Goal: Task Accomplishment & Management: Use online tool/utility

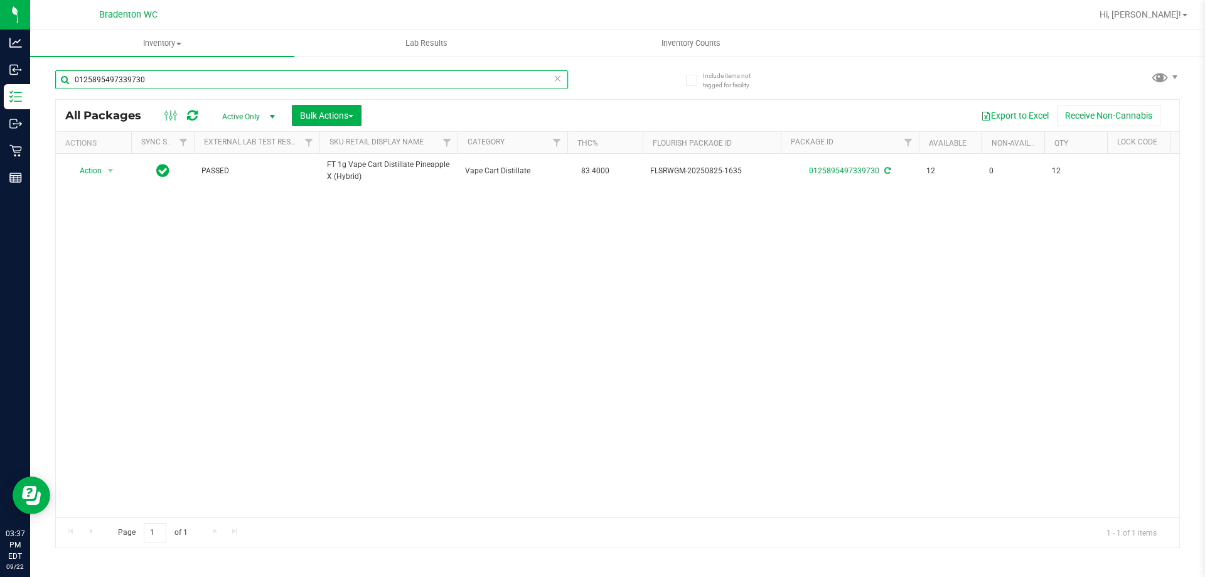
click at [171, 75] on input "0125895497339730" at bounding box center [311, 79] width 513 height 19
click at [87, 77] on input "t19" at bounding box center [311, 79] width 513 height 19
type input "6251741952288250"
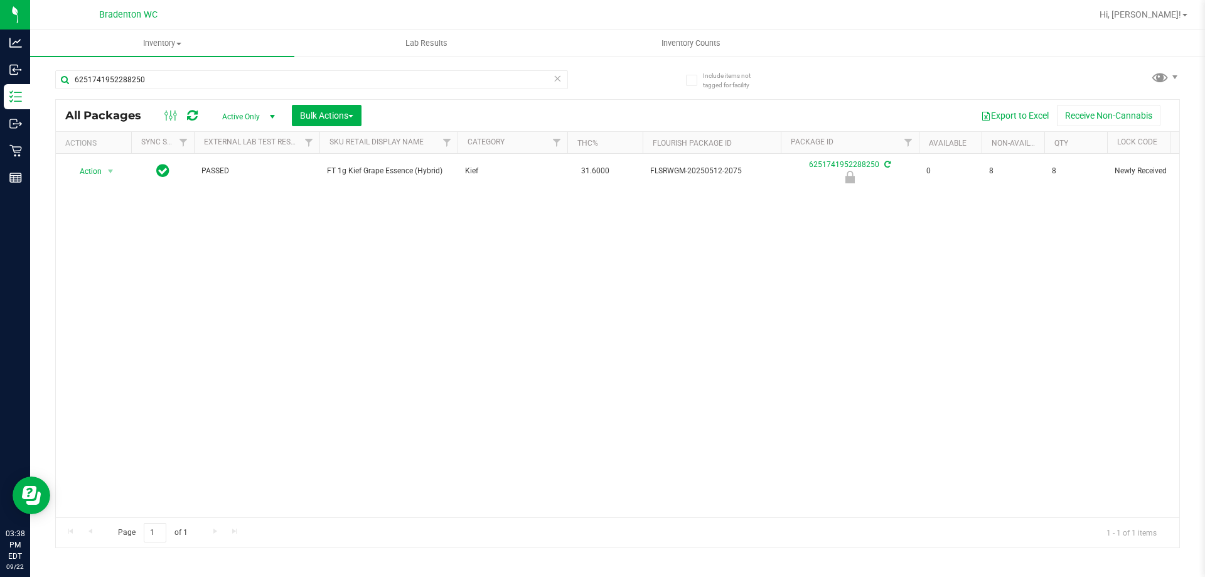
click at [92, 172] on span "Action" at bounding box center [85, 172] width 34 height 18
click at [129, 311] on li "Unlock package" at bounding box center [109, 320] width 80 height 19
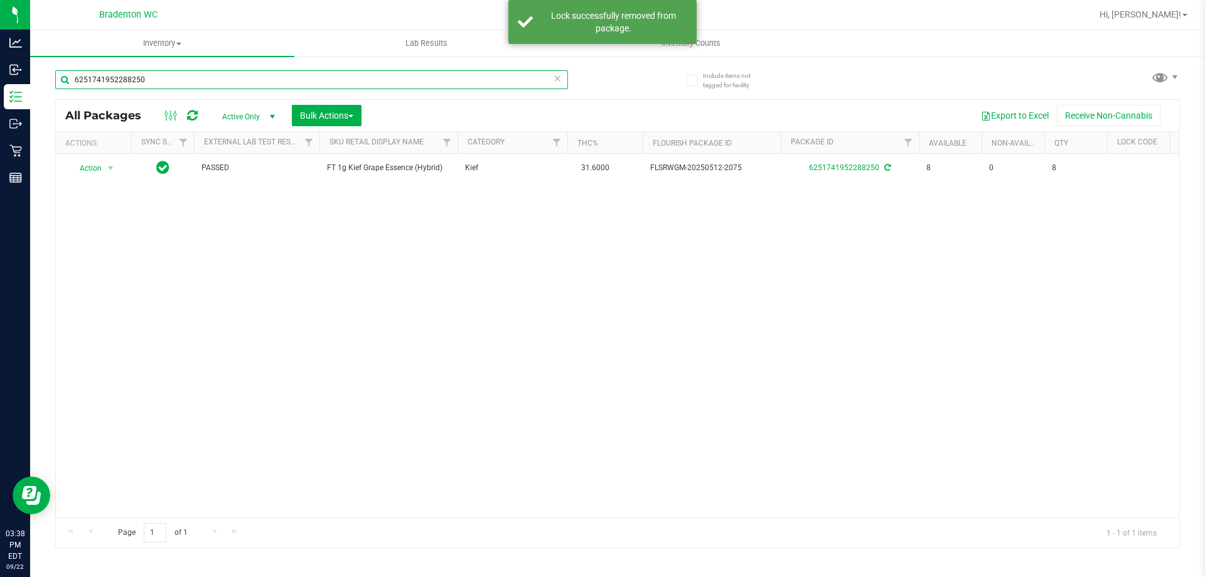
click at [204, 78] on input "6251741952288250" at bounding box center [311, 79] width 513 height 19
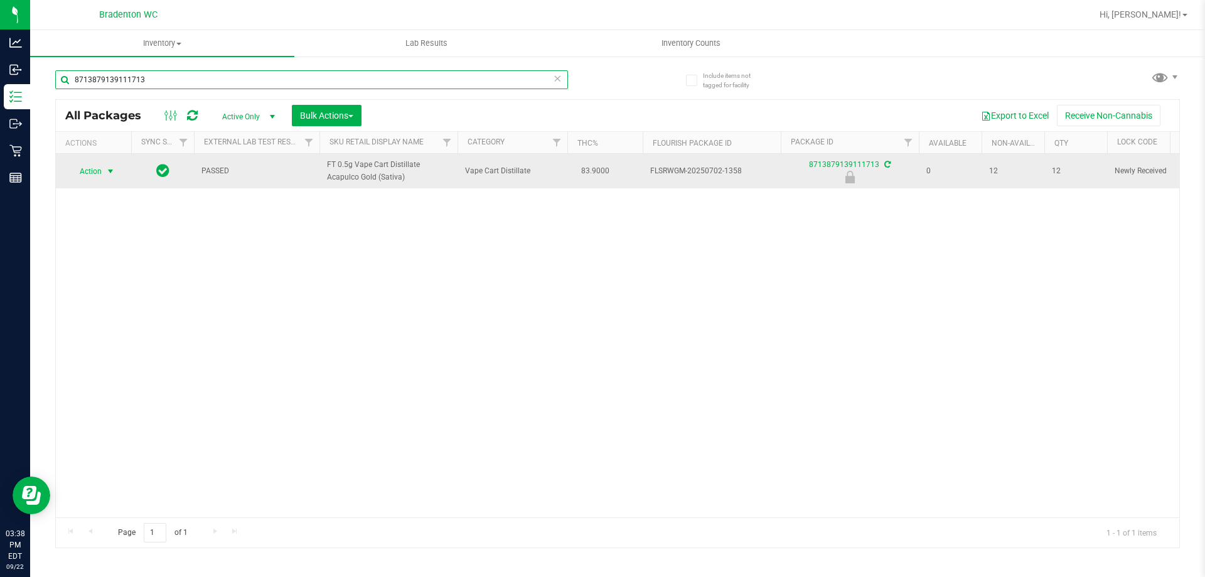
type input "8713879139111713"
click at [104, 174] on span "select" at bounding box center [111, 172] width 16 height 18
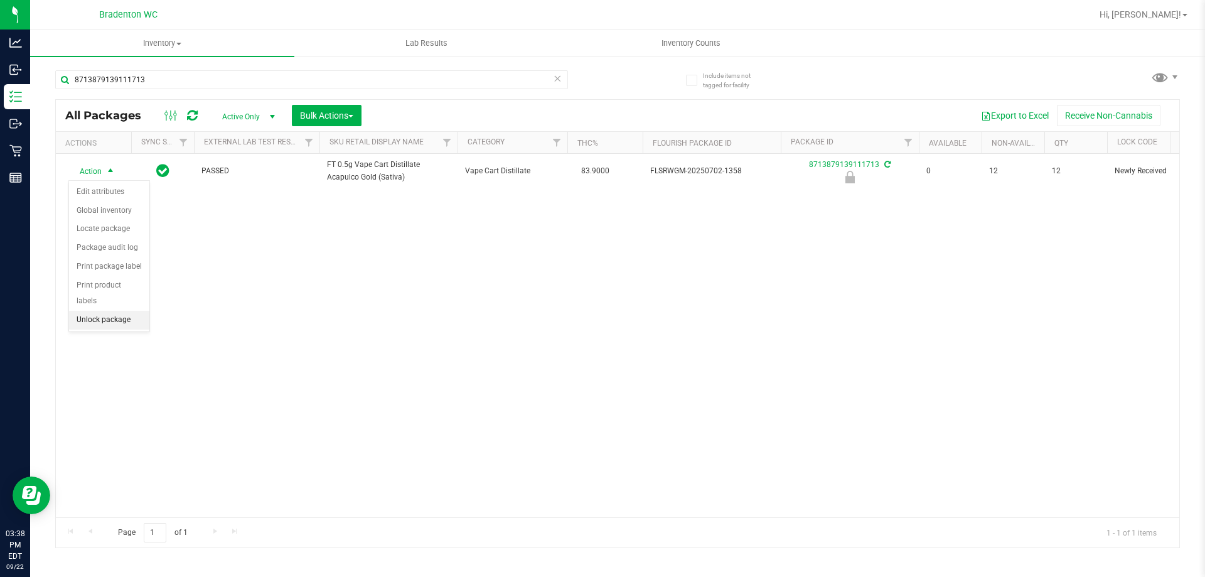
click at [117, 311] on li "Unlock package" at bounding box center [109, 320] width 80 height 19
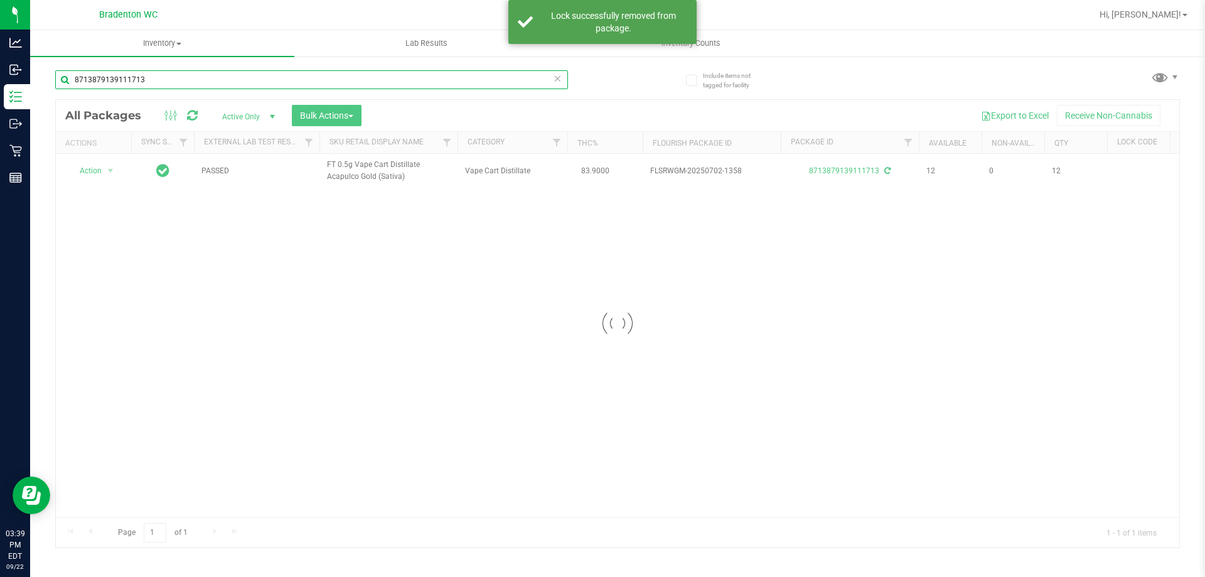
click at [165, 80] on input "8713879139111713" at bounding box center [311, 79] width 513 height 19
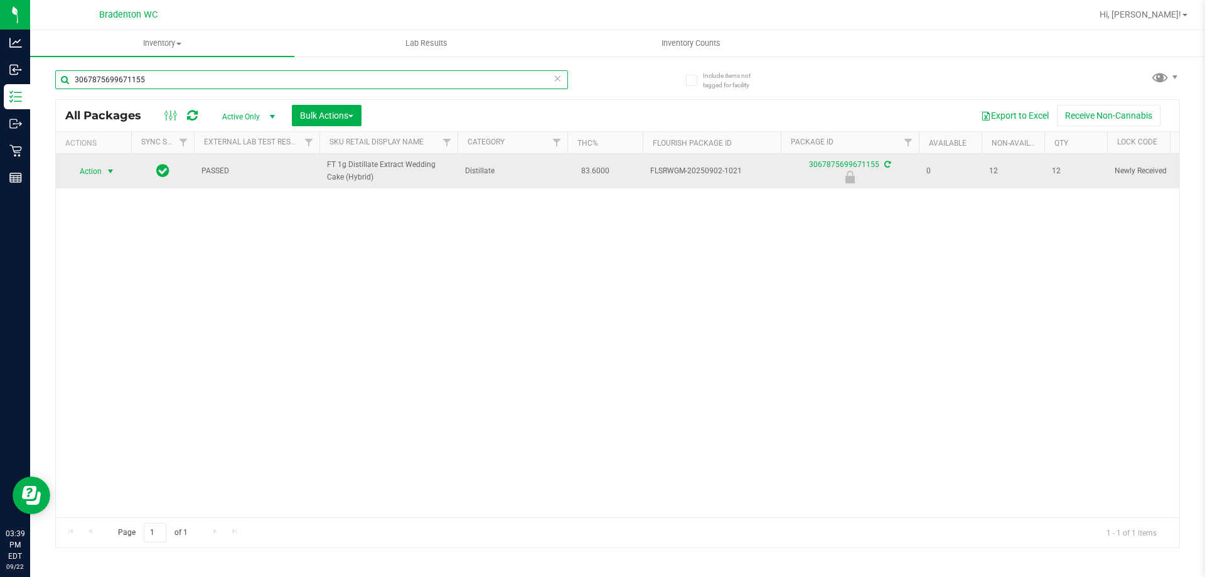
type input "3067875699671155"
click at [114, 171] on span "select" at bounding box center [110, 171] width 10 height 10
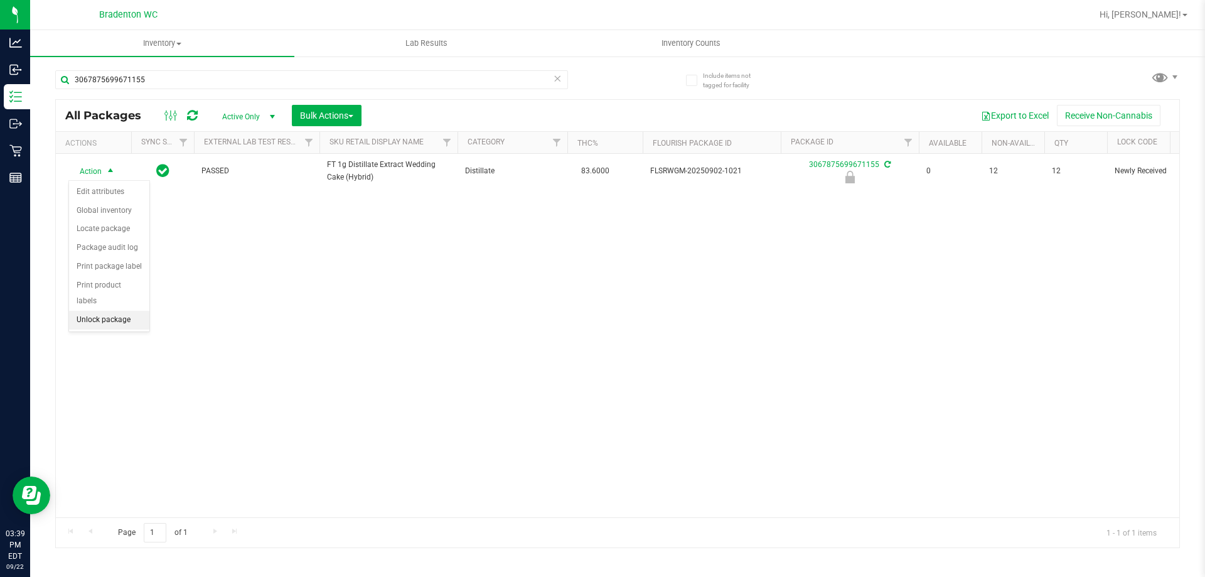
click at [104, 311] on li "Unlock package" at bounding box center [109, 320] width 80 height 19
